Goal: Use online tool/utility: Utilize a website feature to perform a specific function

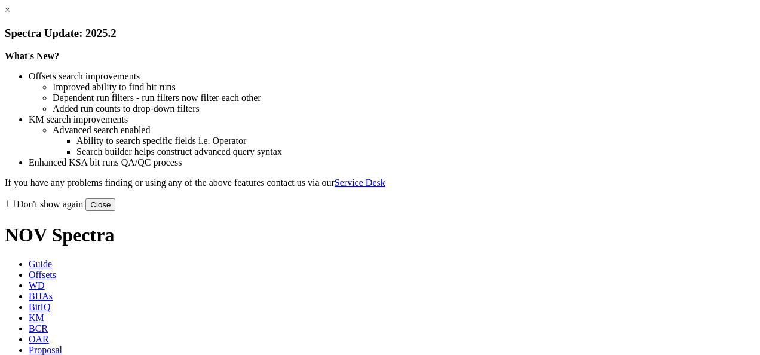
click at [115, 211] on button "Close" at bounding box center [100, 204] width 30 height 13
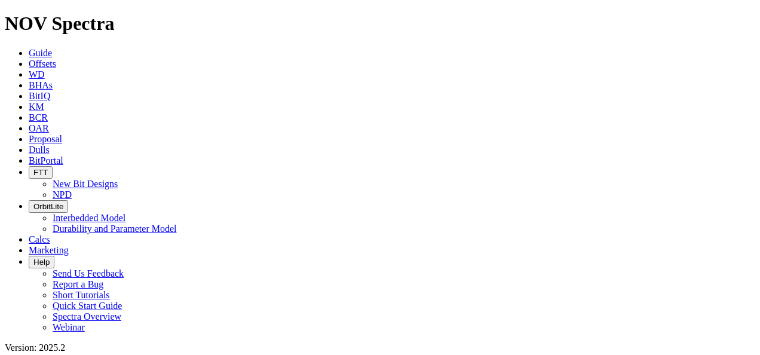
scroll to position [478, 0]
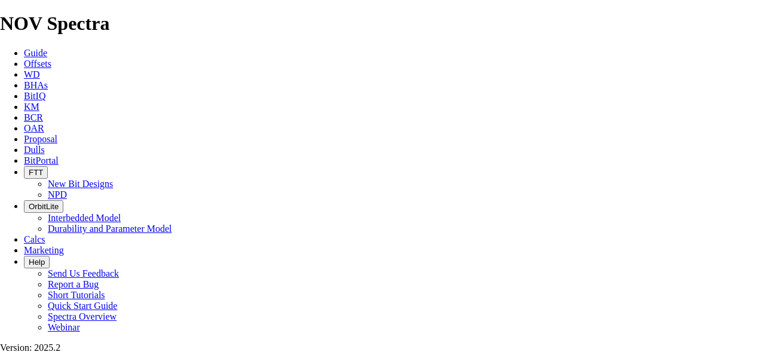
type input "01"
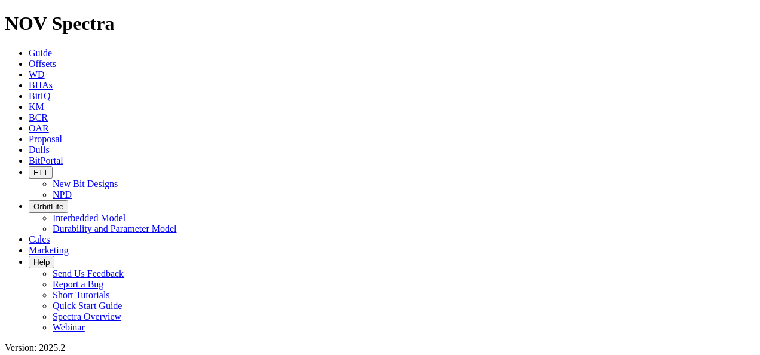
type input "17"
type input "100"
drag, startPoint x: 177, startPoint y: 150, endPoint x: 166, endPoint y: 160, distance: 14.8
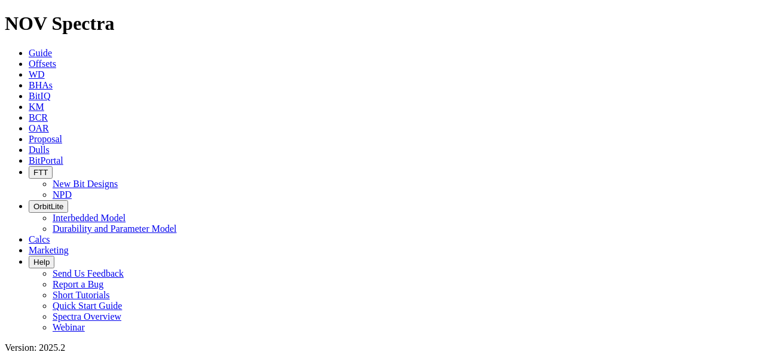
radio input "true"
radio input "false"
radio input "true"
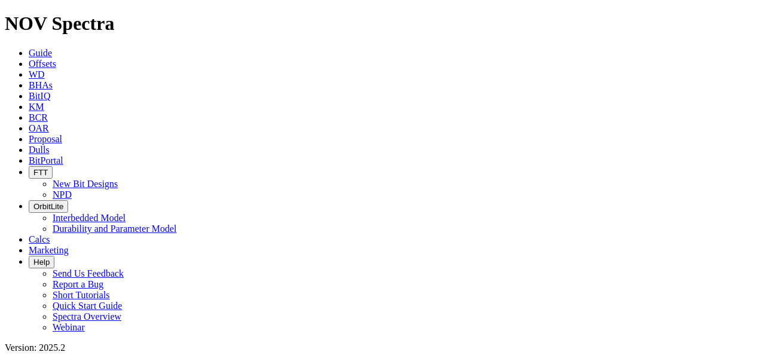
type input "500"
drag, startPoint x: 174, startPoint y: 221, endPoint x: 111, endPoint y: 233, distance: 63.8
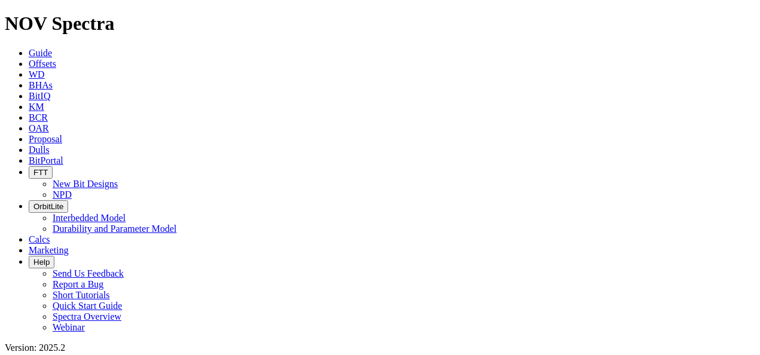
type input "40"
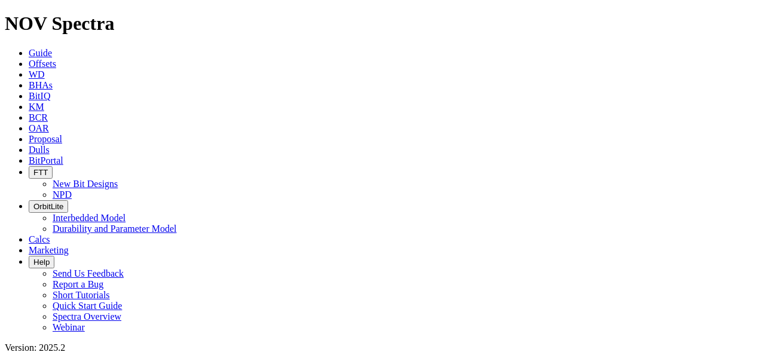
type input "15"
type input "120"
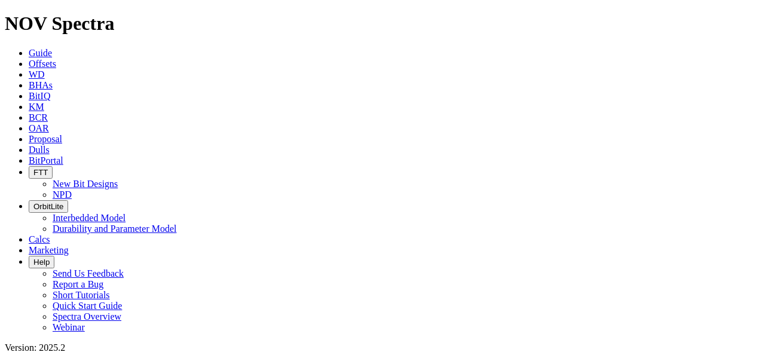
type input "9"
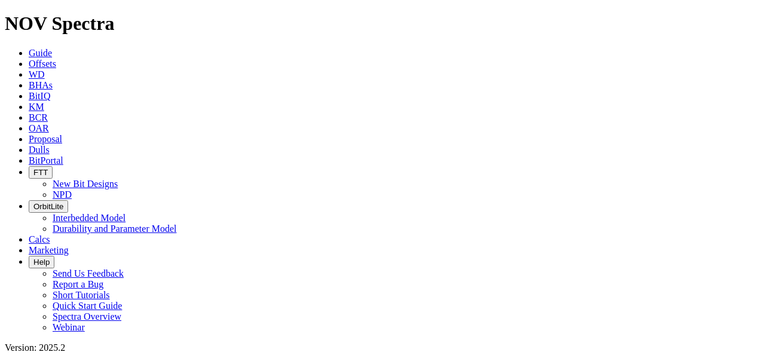
type input "90"
drag, startPoint x: 85, startPoint y: 222, endPoint x: 86, endPoint y: 228, distance: 6.0
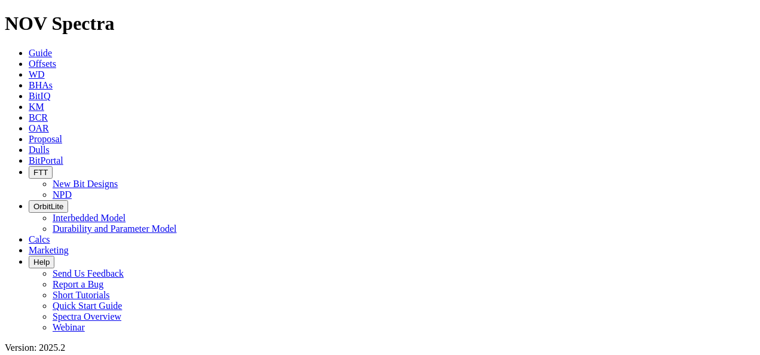
type input "100"
type input "0"
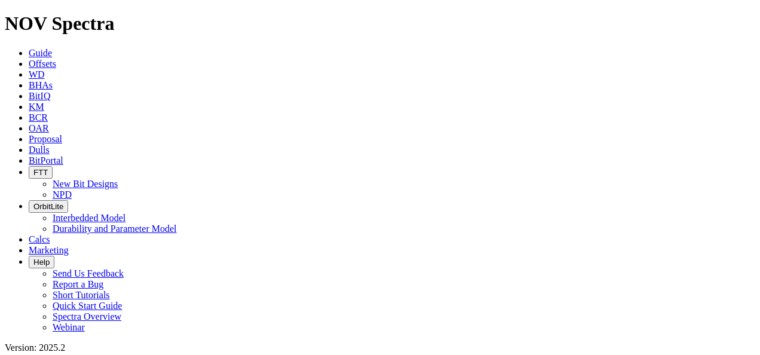
drag, startPoint x: 86, startPoint y: 134, endPoint x: 87, endPoint y: 141, distance: 6.6
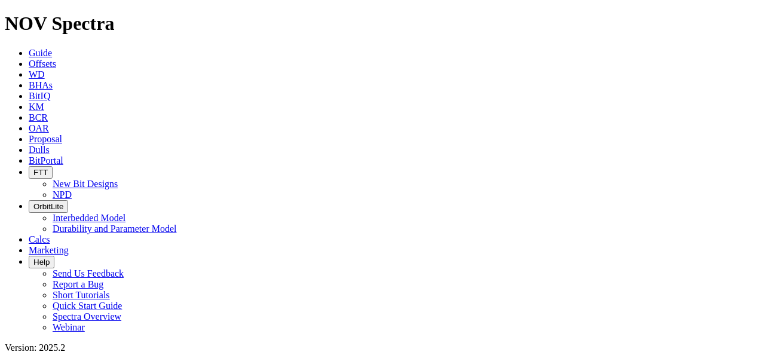
type input "19"
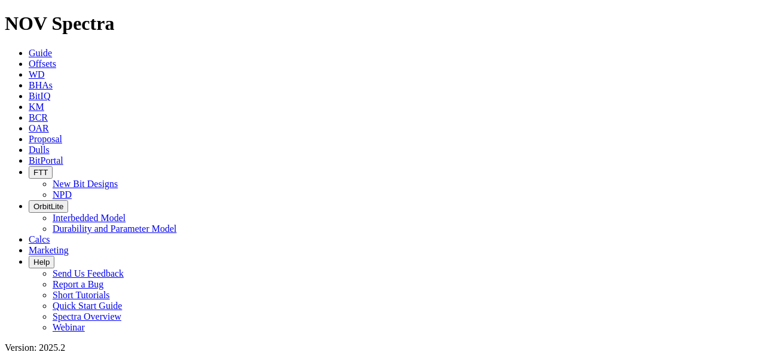
scroll to position [119, 0]
type input "120"
